Goal: Transaction & Acquisition: Purchase product/service

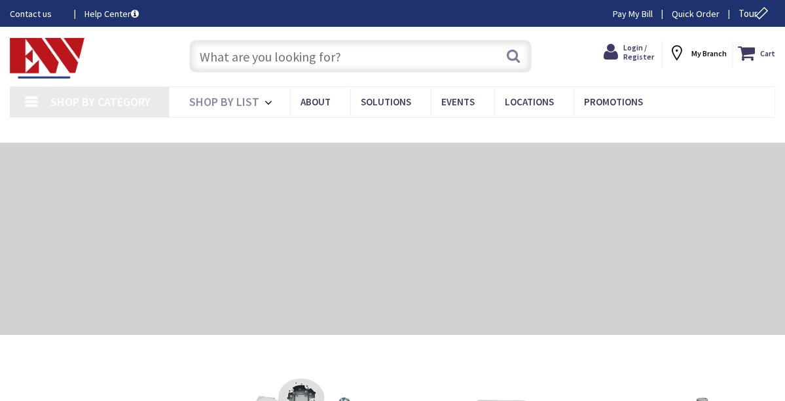
type input "[GEOGRAPHIC_DATA], [GEOGRAPHIC_DATA]"
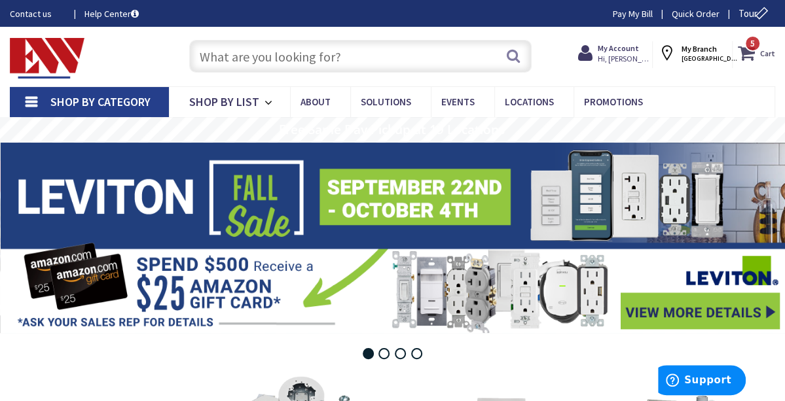
click at [745, 52] on span "5 5 items" at bounding box center [753, 43] width 16 height 16
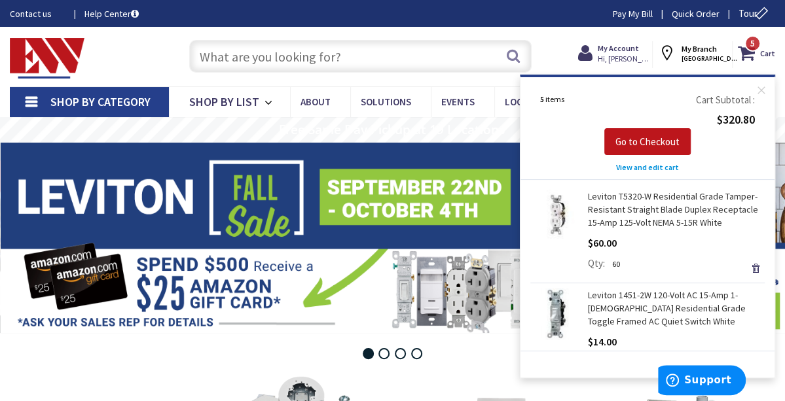
click at [625, 168] on span "View and edit cart" at bounding box center [647, 167] width 63 height 10
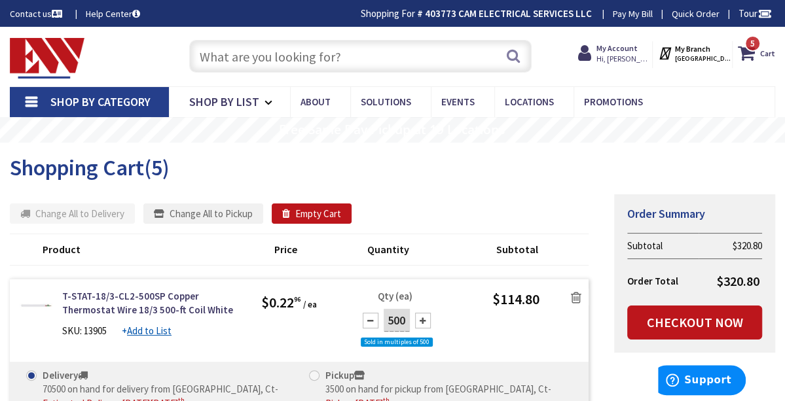
click at [56, 52] on img at bounding box center [47, 58] width 75 height 41
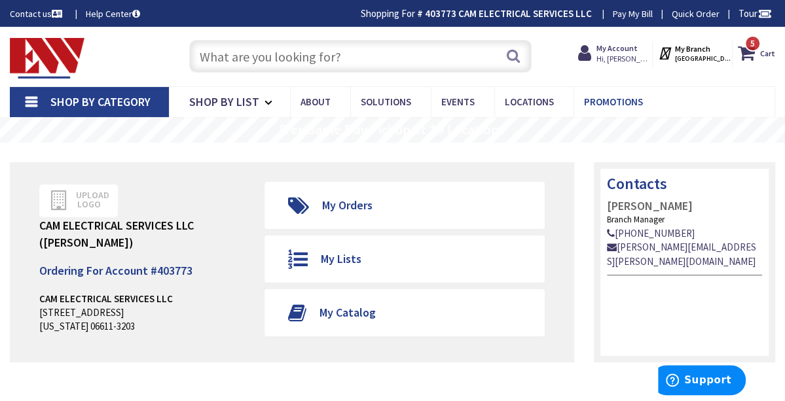
click at [624, 100] on span "Promotions" at bounding box center [613, 102] width 59 height 12
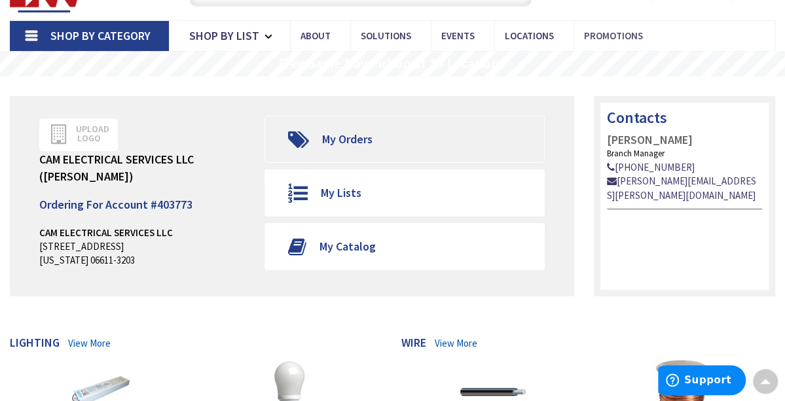
scroll to position [65, 0]
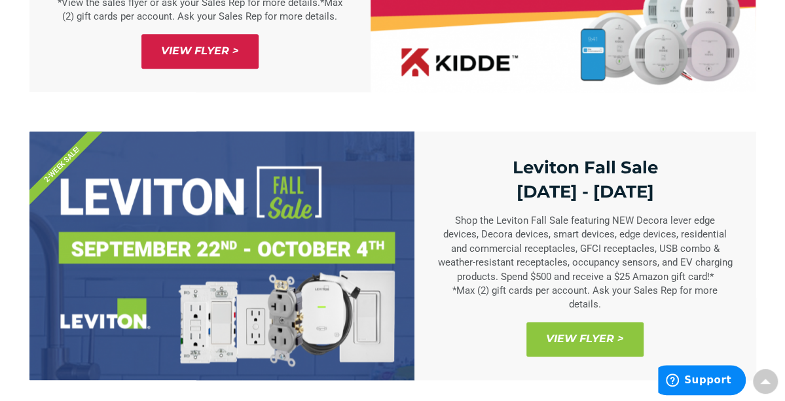
scroll to position [917, 0]
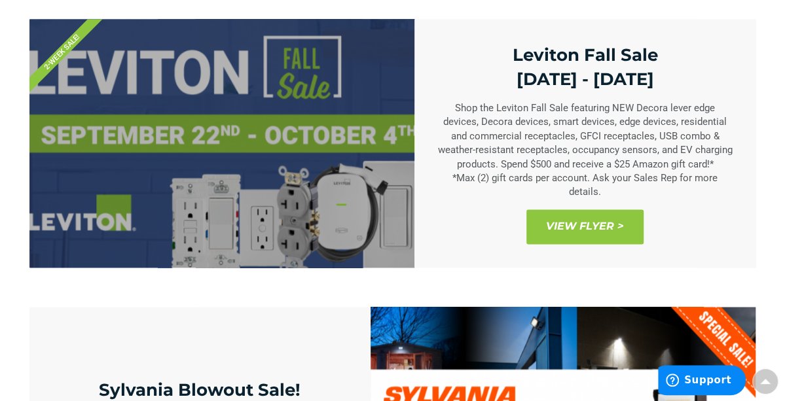
click at [602, 244] on span "View Flyer >" at bounding box center [584, 227] width 117 height 35
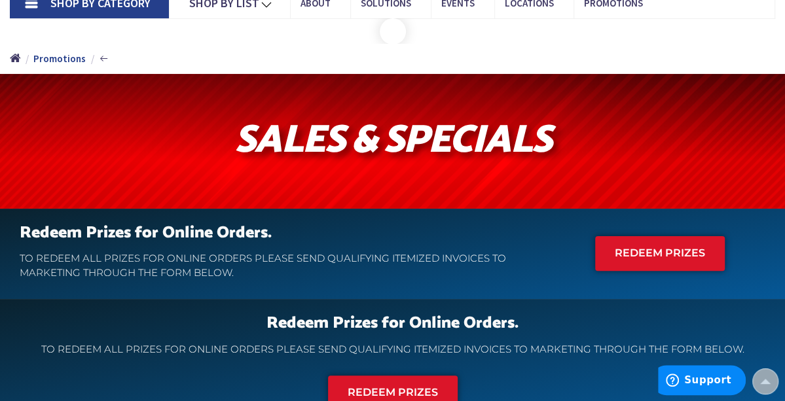
scroll to position [0, 0]
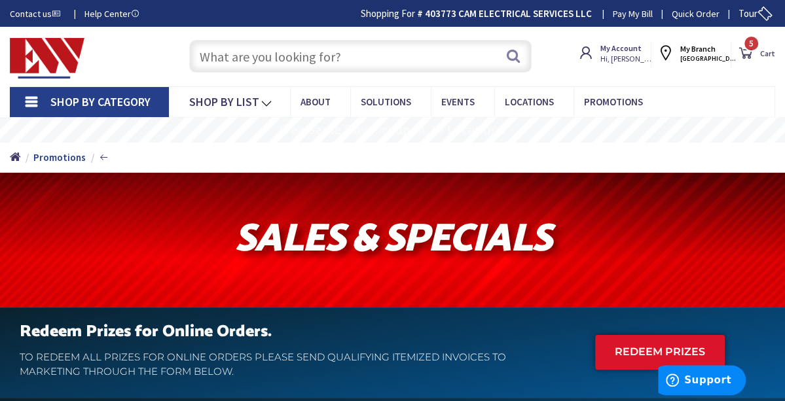
click at [743, 47] on span "5 5 items" at bounding box center [751, 43] width 16 height 16
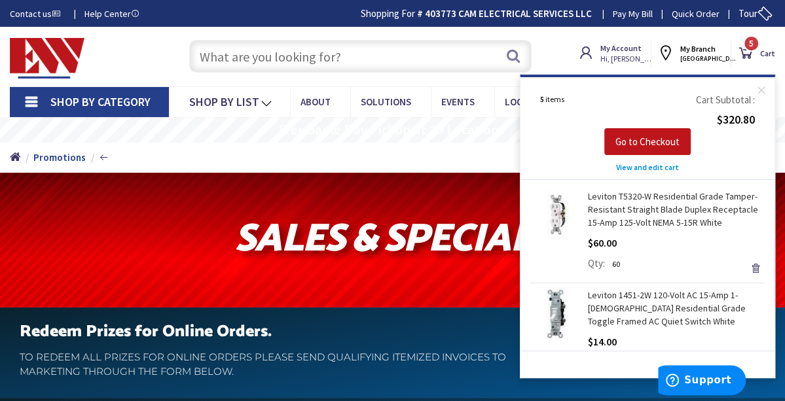
click at [618, 172] on span "View and edit cart" at bounding box center [647, 167] width 63 height 10
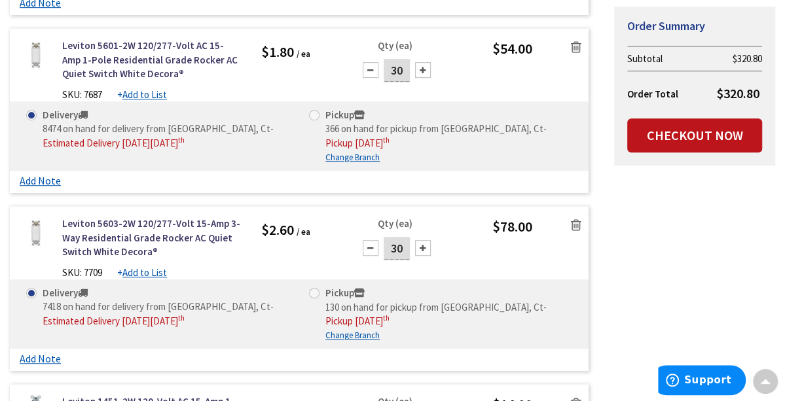
scroll to position [458, 0]
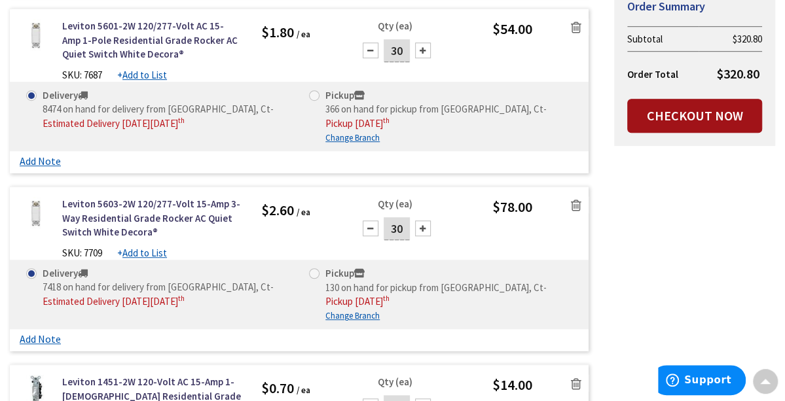
click at [675, 121] on link "Checkout Now" at bounding box center [694, 116] width 135 height 34
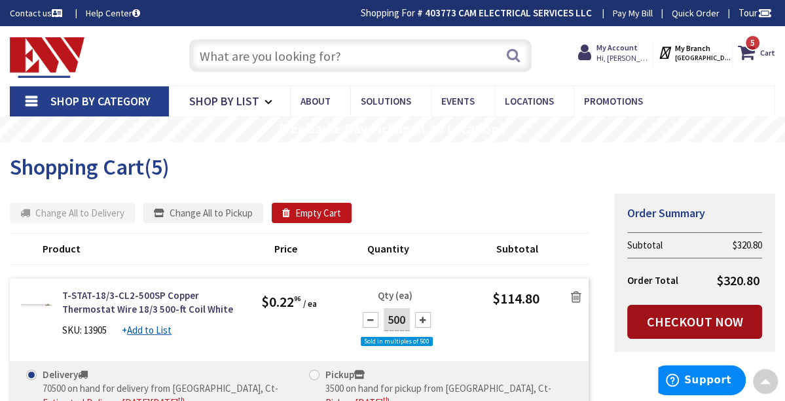
scroll to position [0, 0]
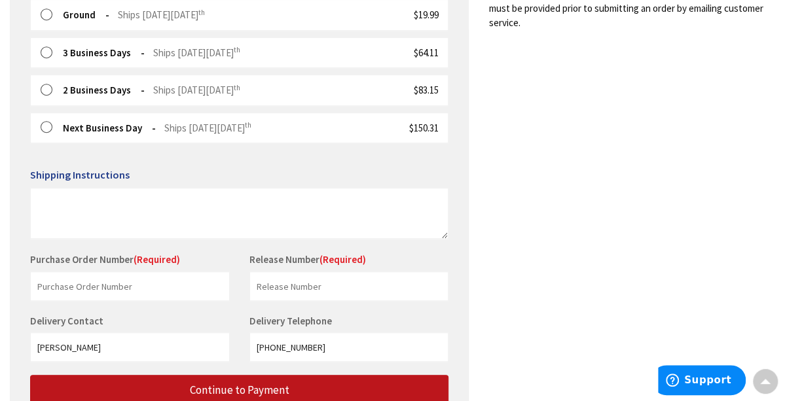
scroll to position [457, 0]
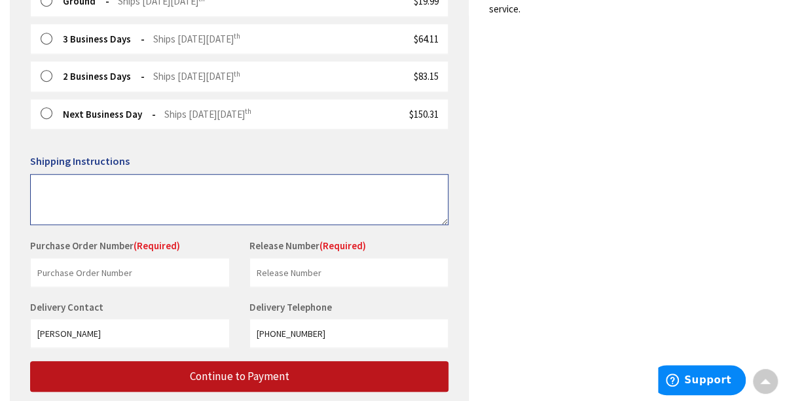
click at [96, 188] on textarea at bounding box center [239, 199] width 418 height 51
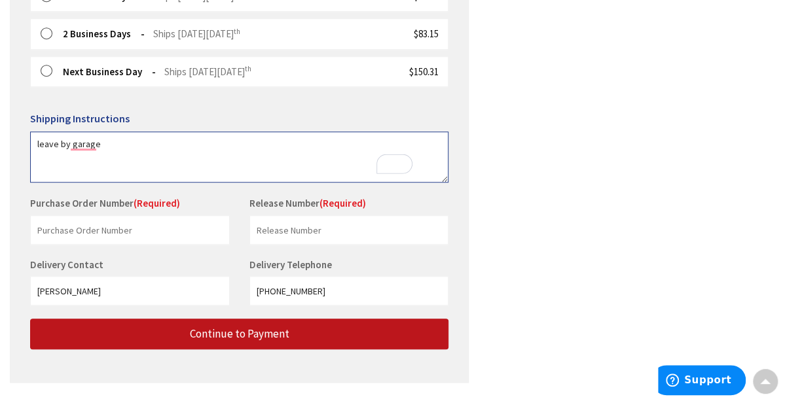
scroll to position [535, 0]
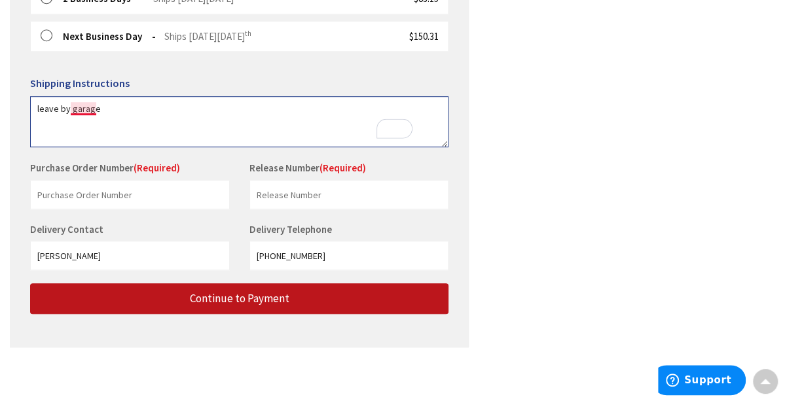
click at [102, 110] on textarea "leave by garage" at bounding box center [239, 121] width 418 height 51
type textarea "leave by the garage"
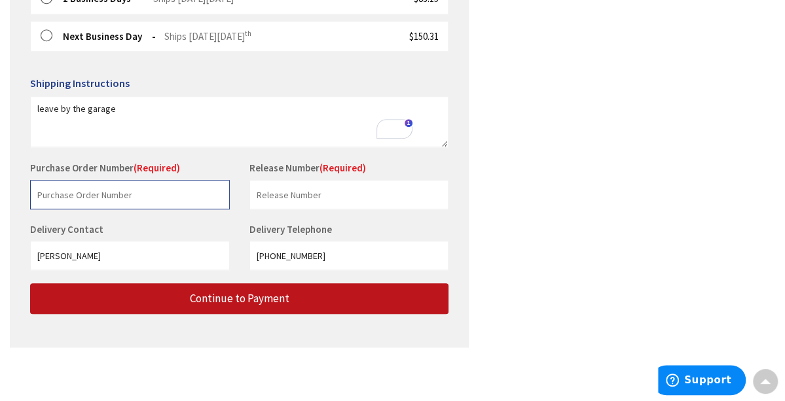
click at [119, 197] on input "text" at bounding box center [130, 194] width 200 height 29
click at [166, 194] on input "2039436291" at bounding box center [130, 194] width 200 height 29
type input "2"
type input "oxford"
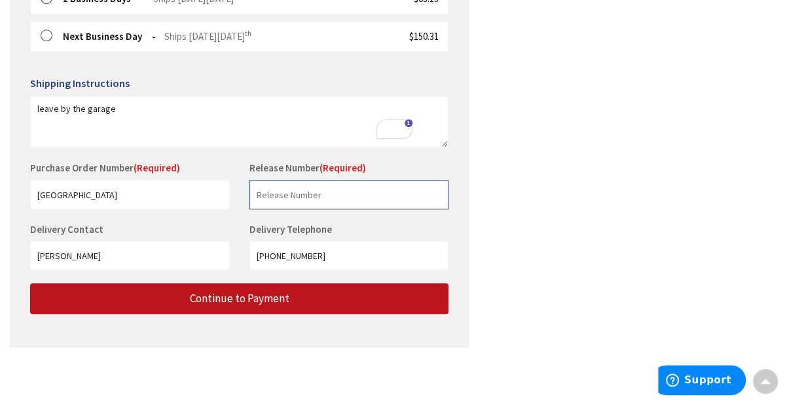
click at [346, 202] on input "text" at bounding box center [349, 194] width 200 height 29
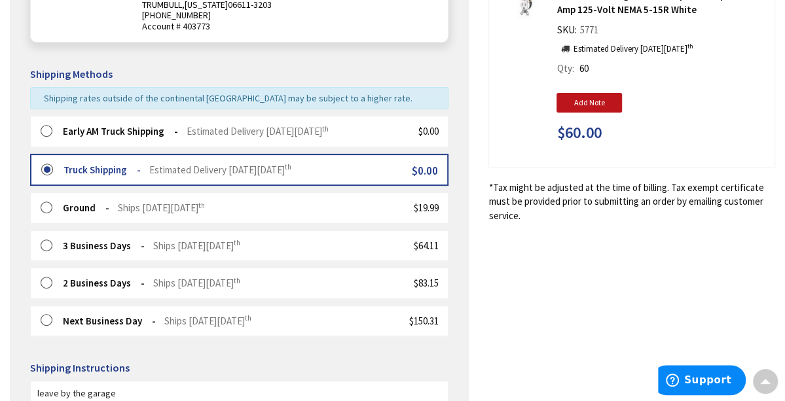
scroll to position [262, 0]
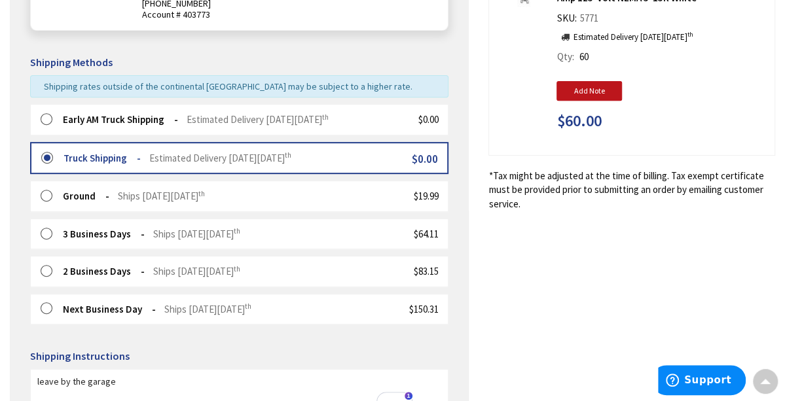
type input "oxford"
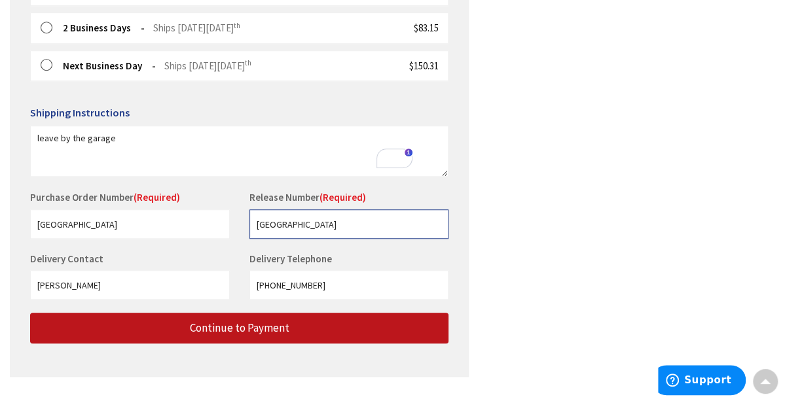
scroll to position [535, 0]
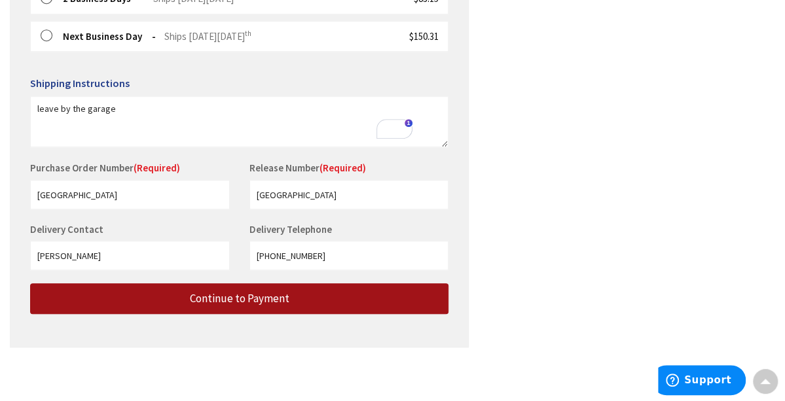
click at [262, 305] on button "Continue to Payment" at bounding box center [239, 299] width 418 height 31
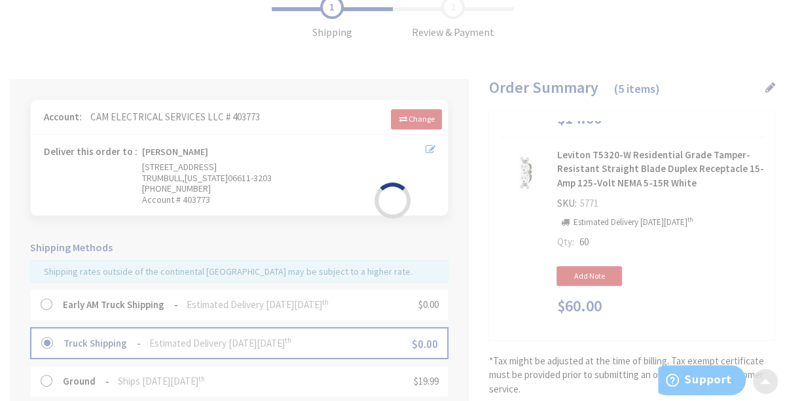
scroll to position [0, 0]
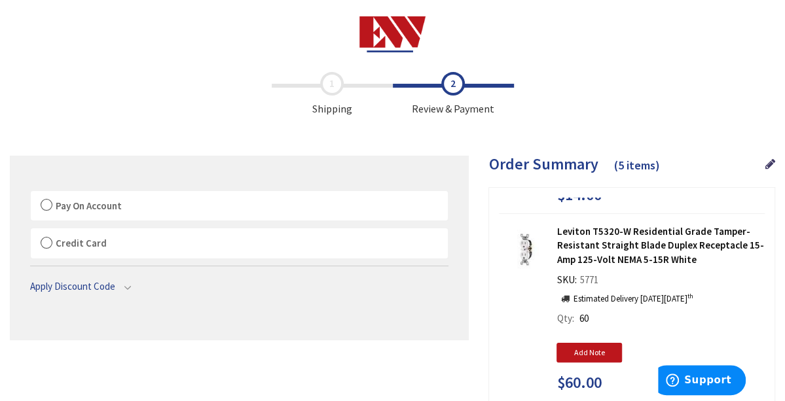
click at [67, 204] on label "Pay On Account" at bounding box center [239, 206] width 417 height 30
click at [31, 194] on input "Pay On Account" at bounding box center [31, 194] width 0 height 0
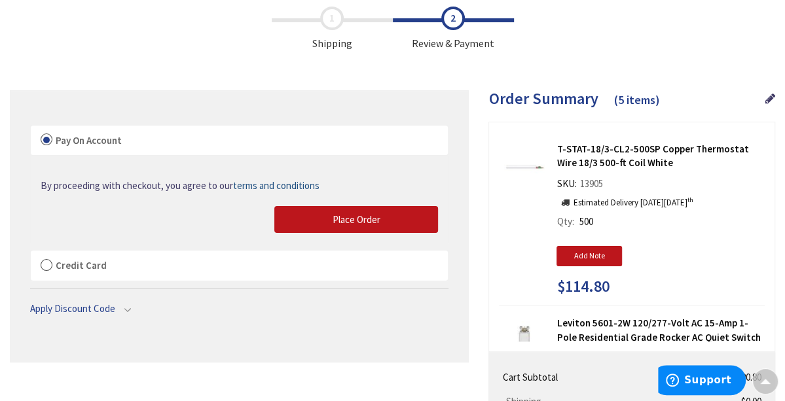
scroll to position [65, 0]
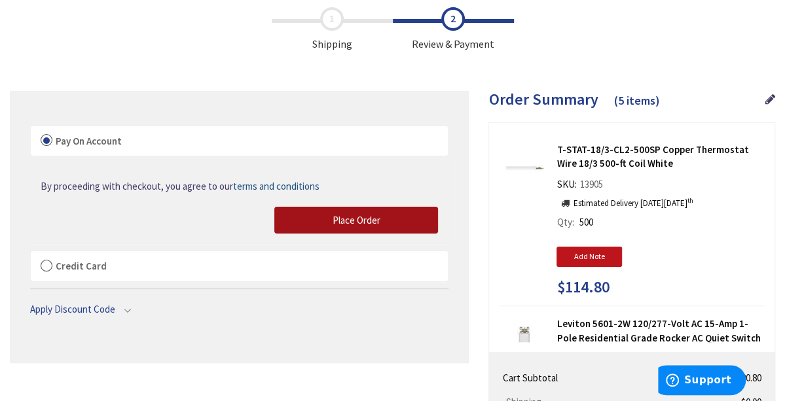
drag, startPoint x: 345, startPoint y: 217, endPoint x: 489, endPoint y: 137, distance: 164.7
click at [346, 217] on span "Place Order" at bounding box center [357, 220] width 48 height 12
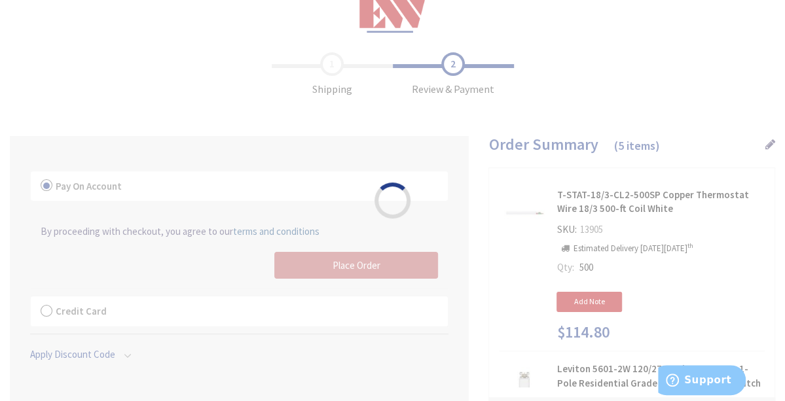
scroll to position [0, 0]
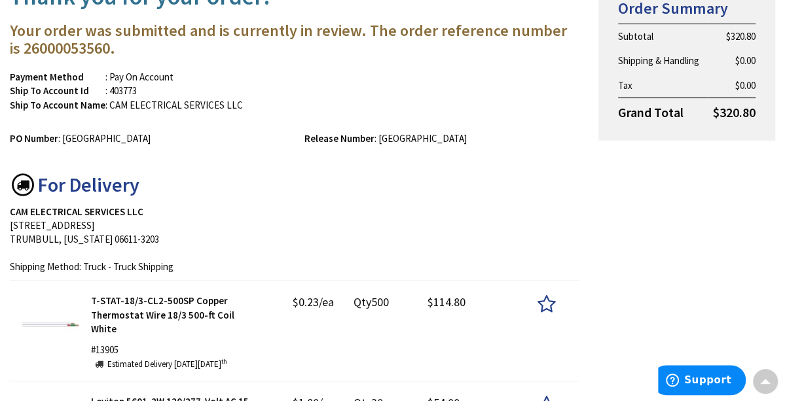
scroll to position [393, 0]
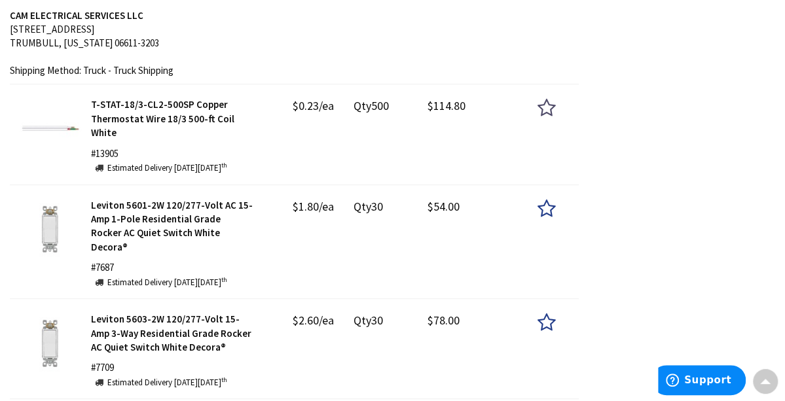
click at [538, 110] on icon at bounding box center [547, 108] width 18 height 20
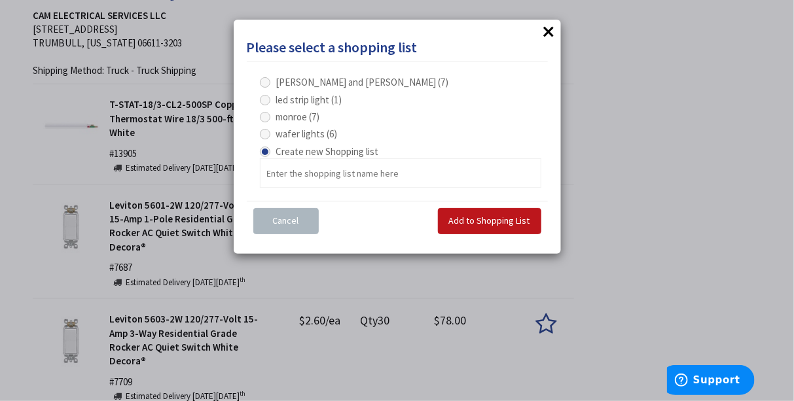
click at [546, 32] on button "×" at bounding box center [550, 32] width 20 height 20
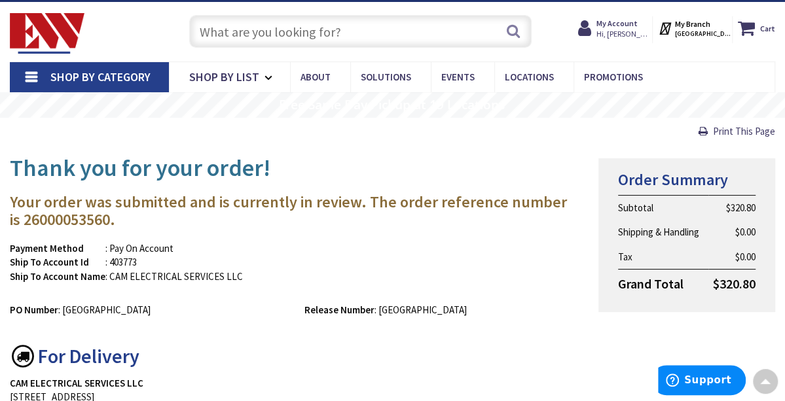
scroll to position [0, 0]
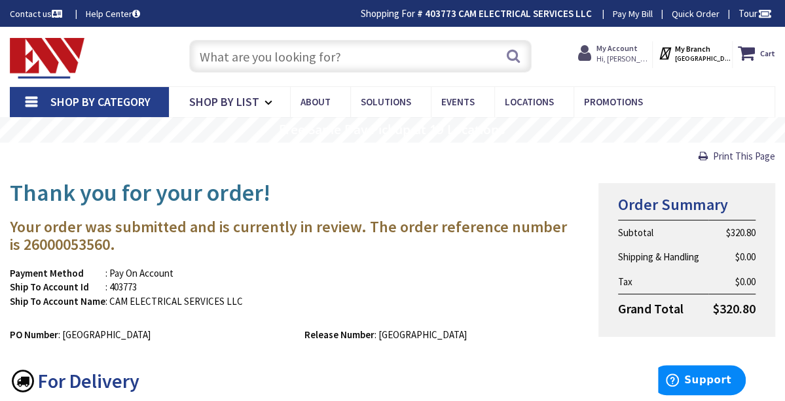
click at [597, 50] on strong "My Account" at bounding box center [617, 48] width 41 height 10
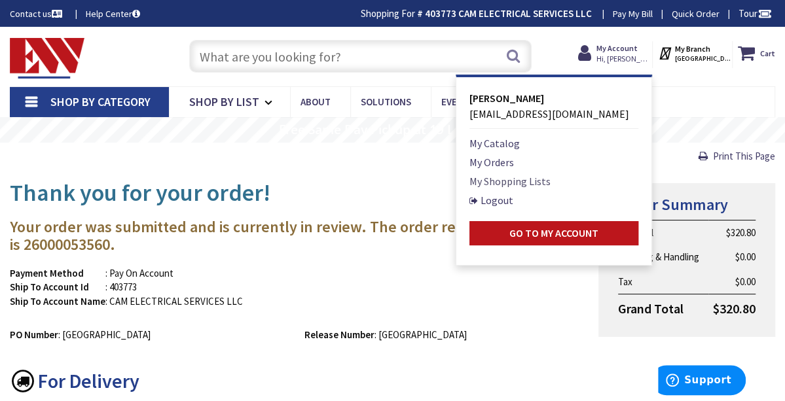
click at [470, 185] on link "My Shopping Lists" at bounding box center [510, 182] width 81 height 16
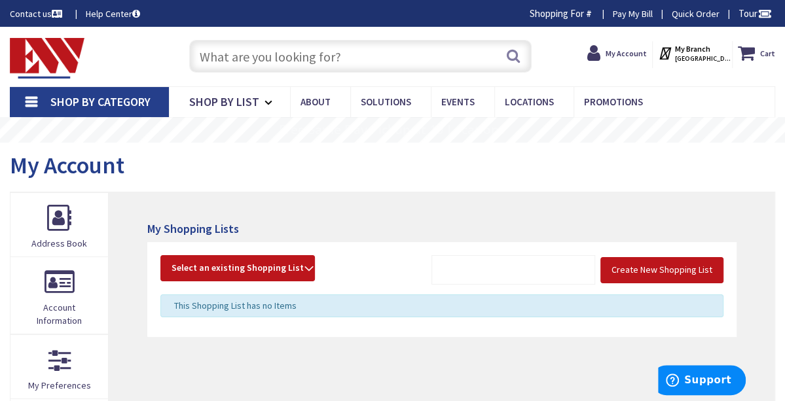
scroll to position [65, 0]
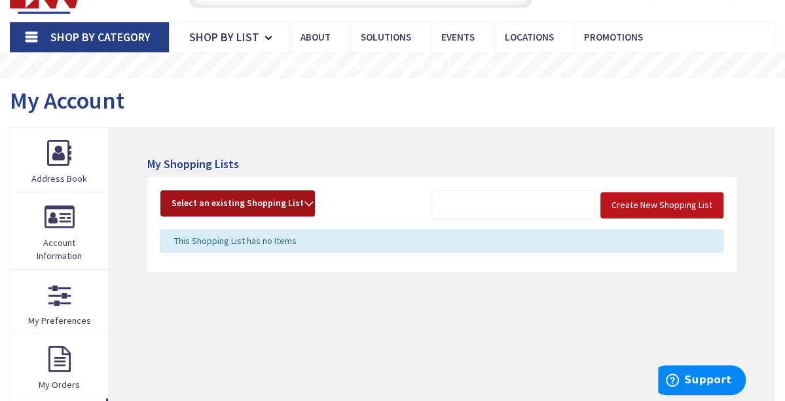
click at [304, 202] on strong "Select an existing Shopping List" at bounding box center [238, 204] width 132 height 16
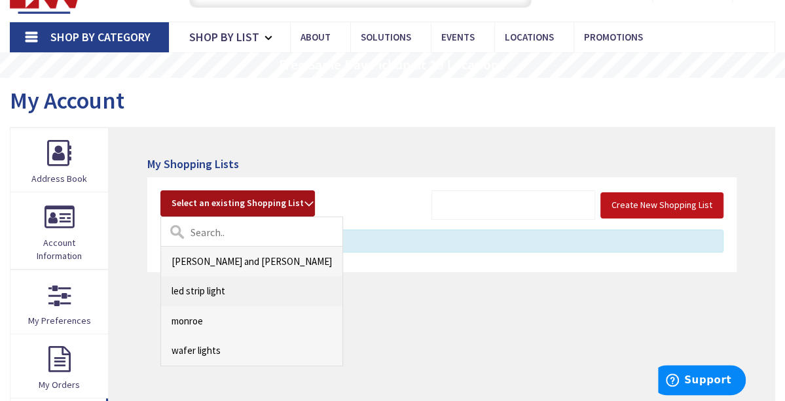
click at [232, 295] on link "led strip light" at bounding box center [251, 290] width 181 height 29
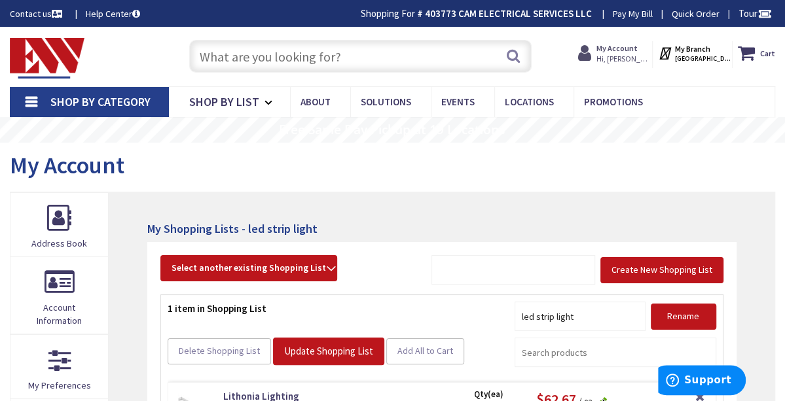
click at [597, 52] on strong "My Account" at bounding box center [617, 48] width 41 height 10
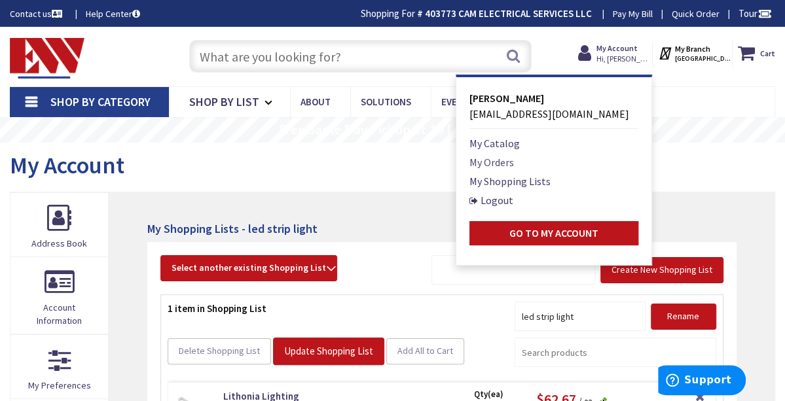
click at [470, 167] on link "My Orders" at bounding box center [492, 163] width 45 height 16
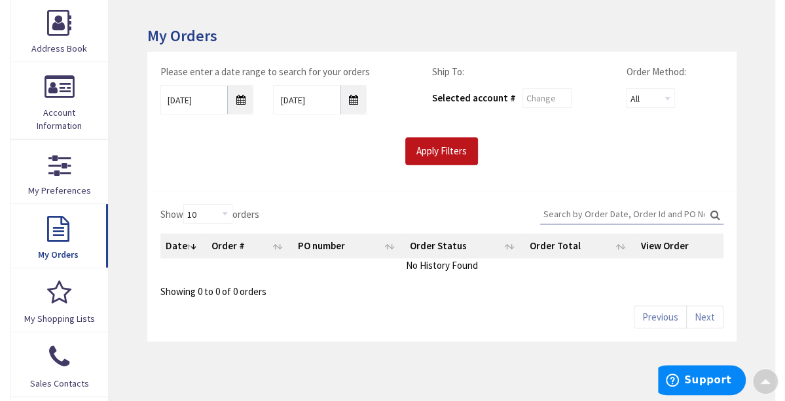
scroll to position [196, 0]
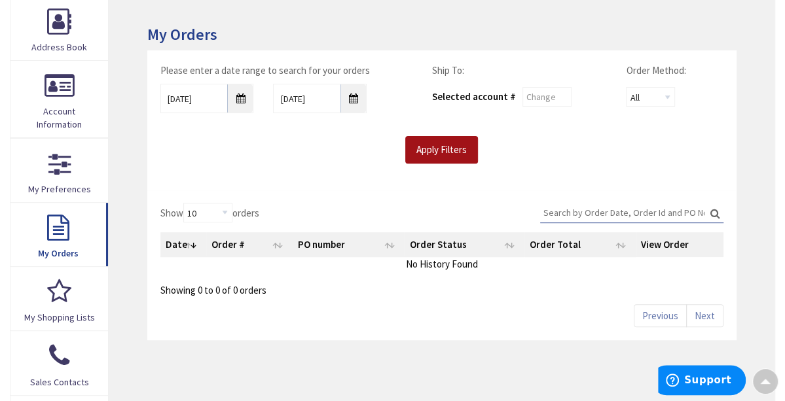
click at [456, 149] on input "Apply Filters" at bounding box center [441, 150] width 73 height 28
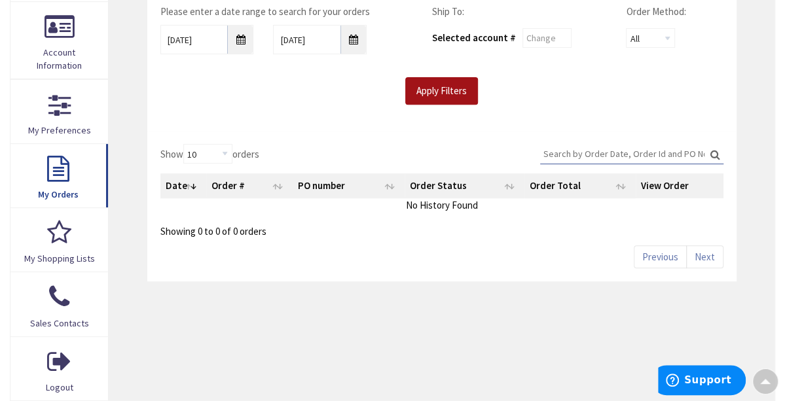
scroll to position [327, 0]
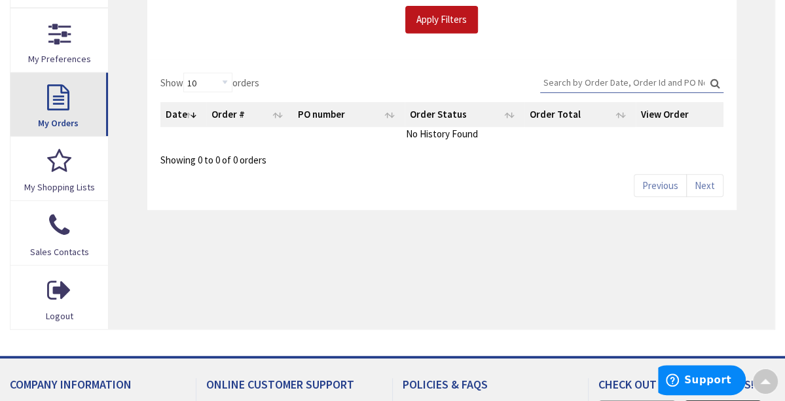
click at [79, 129] on span "My Orders" at bounding box center [58, 123] width 41 height 12
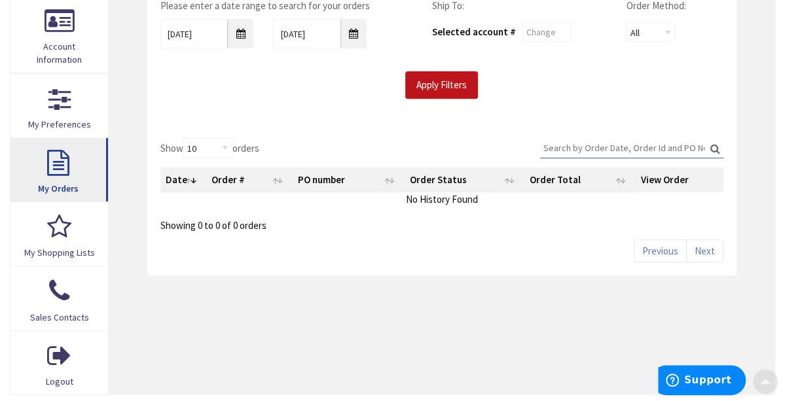
scroll to position [262, 0]
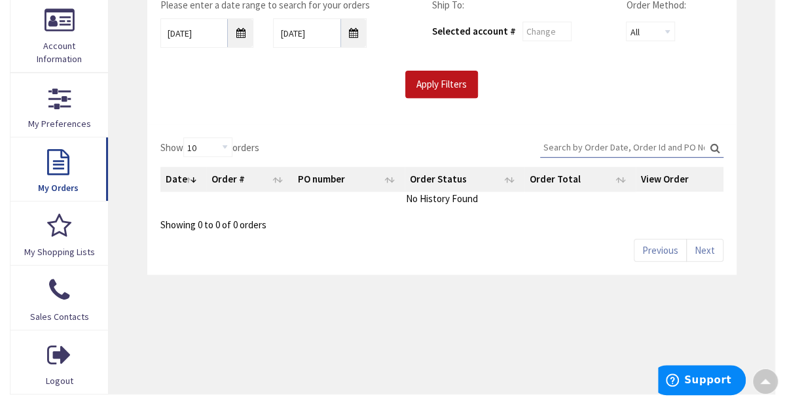
click at [437, 65] on div "Please enter a date range to search for your orders [DATE] [DATE] Ship To: Sele…" at bounding box center [442, 48] width 583 height 100
click at [434, 80] on input "Apply Filters" at bounding box center [441, 85] width 73 height 28
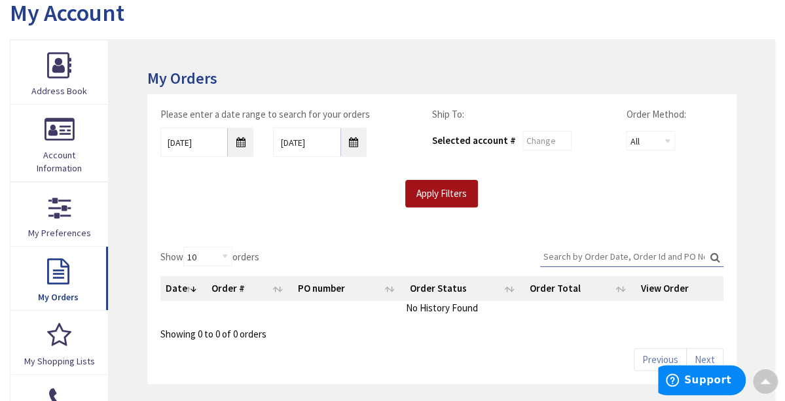
scroll to position [0, 0]
